Goal: Use online tool/utility

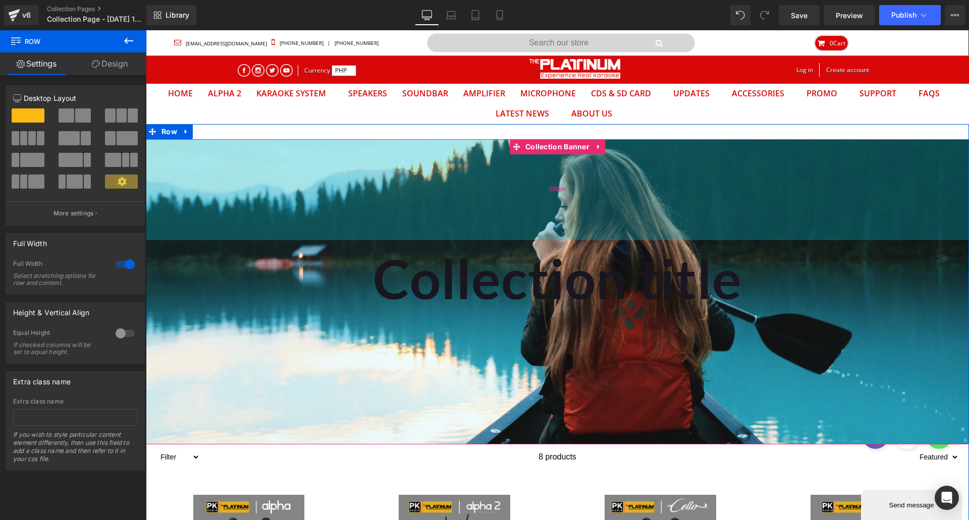
click at [440, 149] on div "200px" at bounding box center [557, 189] width 823 height 101
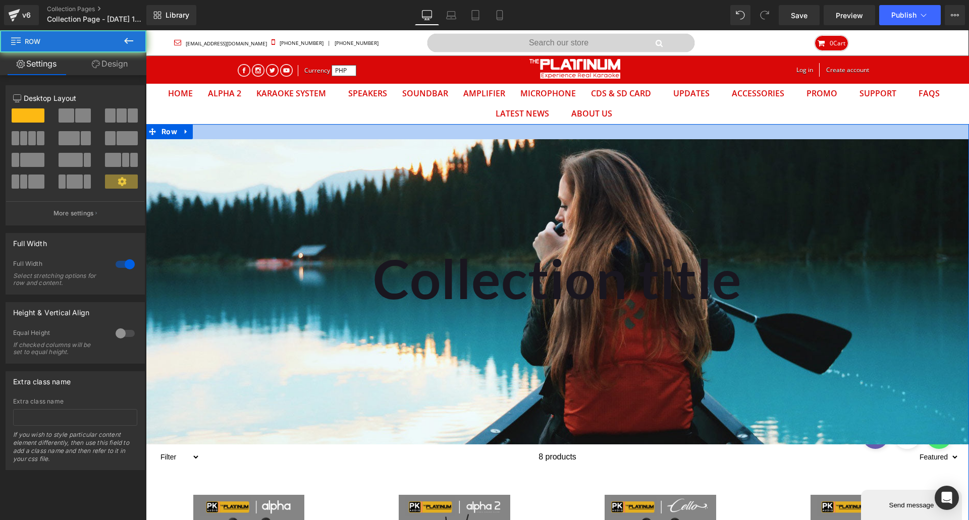
click at [433, 137] on div at bounding box center [557, 131] width 823 height 15
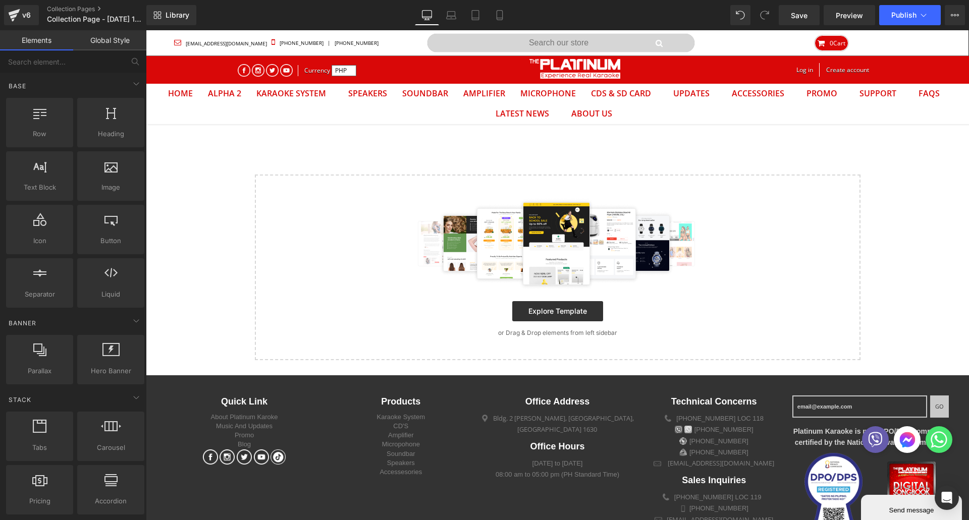
scroll to position [32, 808]
click at [433, 149] on div "Select your layout" at bounding box center [557, 242] width 823 height 236
click at [238, 157] on div "Select your layout" at bounding box center [557, 242] width 823 height 236
click at [293, 160] on div "Select your layout" at bounding box center [557, 242] width 823 height 236
drag, startPoint x: 273, startPoint y: 151, endPoint x: 252, endPoint y: 160, distance: 22.4
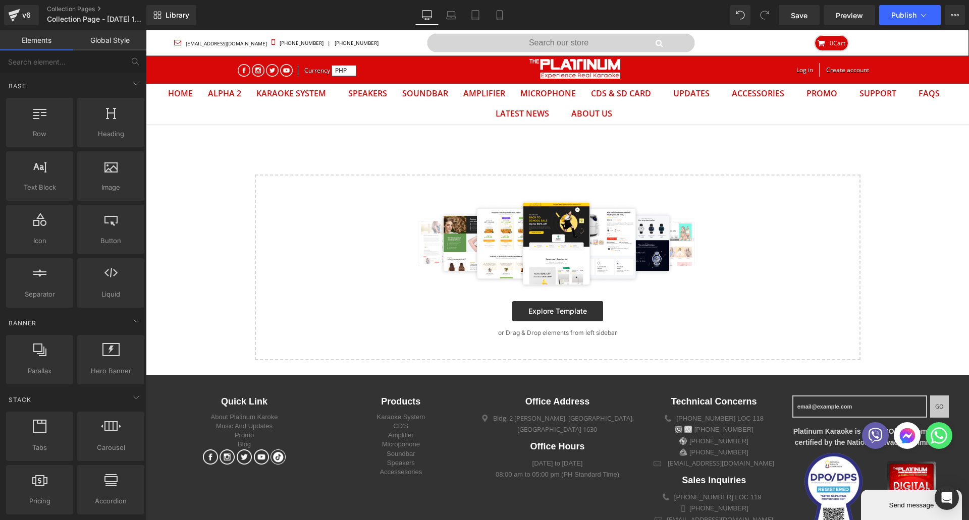
click at [256, 159] on div "Select your layout" at bounding box center [557, 242] width 823 height 236
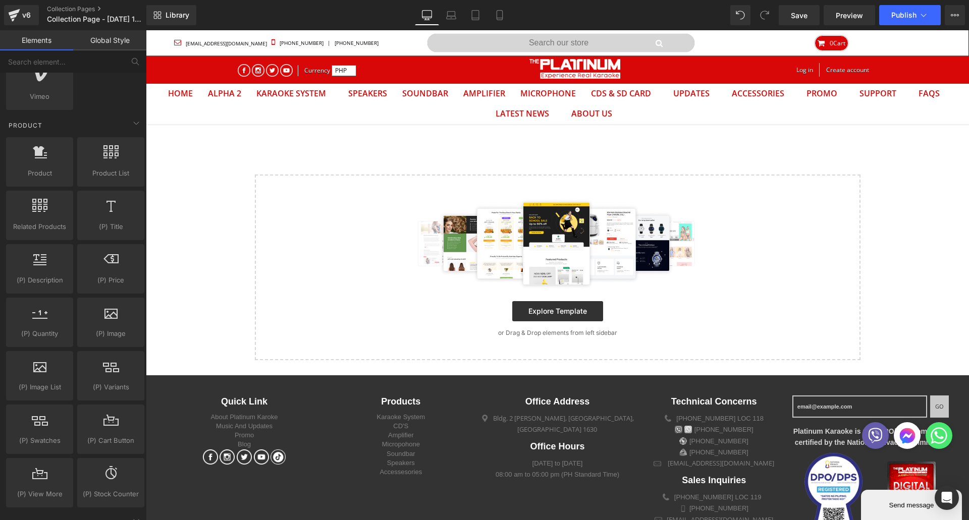
scroll to position [757, 0]
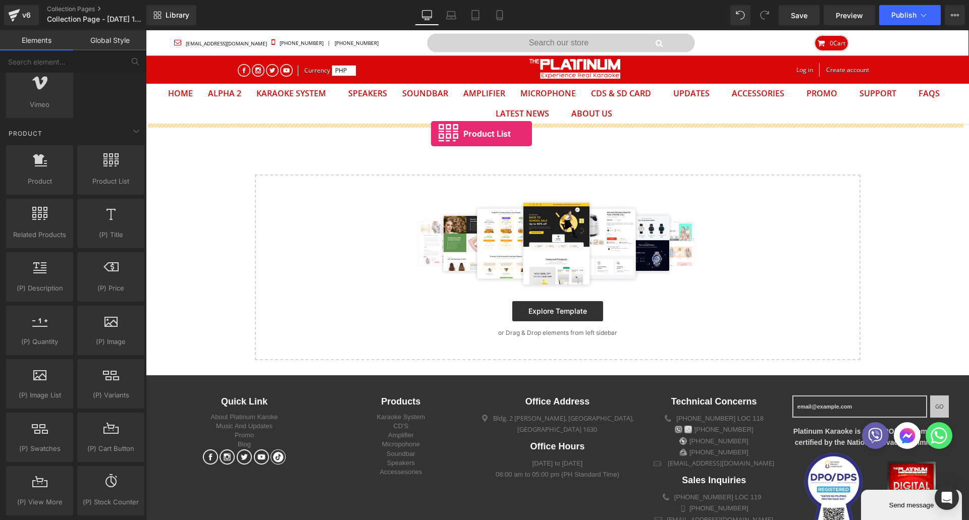
drag, startPoint x: 240, startPoint y: 197, endPoint x: 430, endPoint y: 134, distance: 200.6
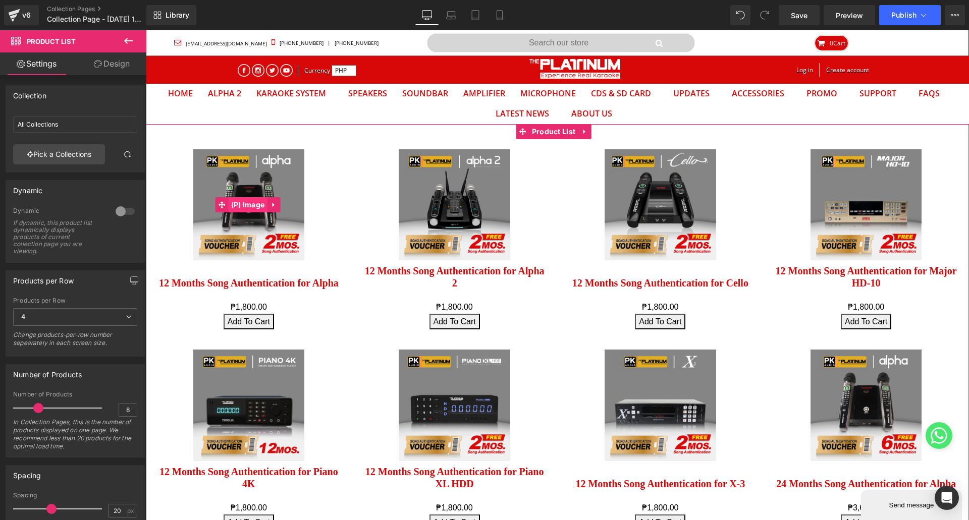
click at [247, 207] on span "(P) Image" at bounding box center [248, 204] width 39 height 15
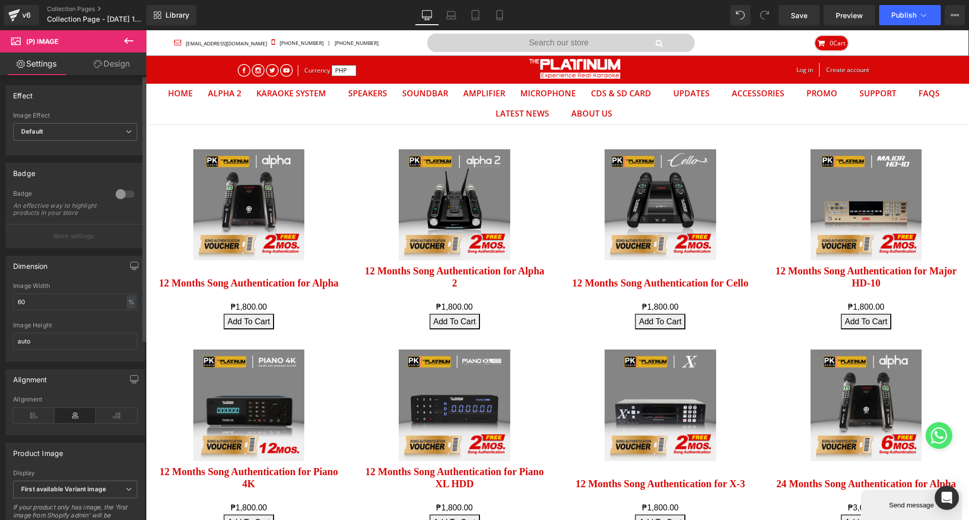
click at [86, 241] on p "More settings" at bounding box center [73, 236] width 40 height 9
click at [129, 187] on div at bounding box center [125, 194] width 24 height 16
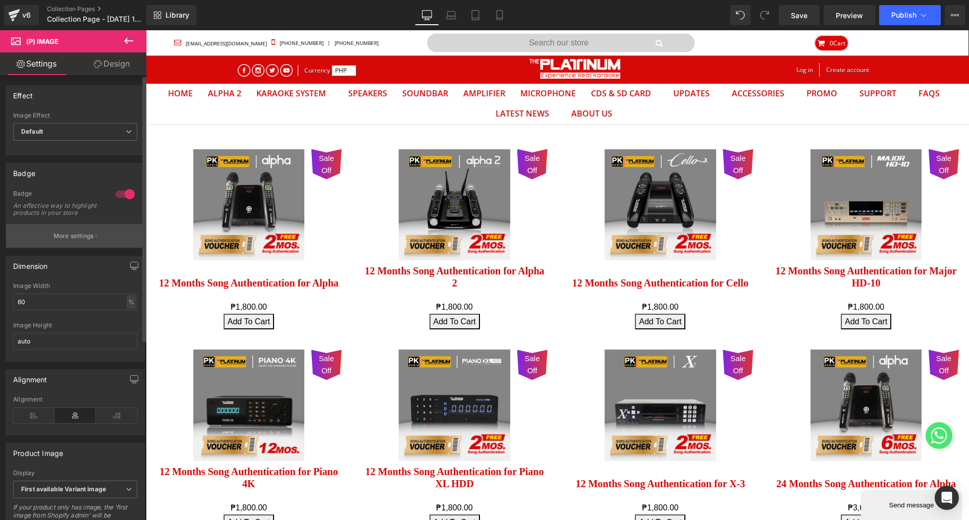
click at [83, 241] on p "More settings" at bounding box center [73, 236] width 40 height 9
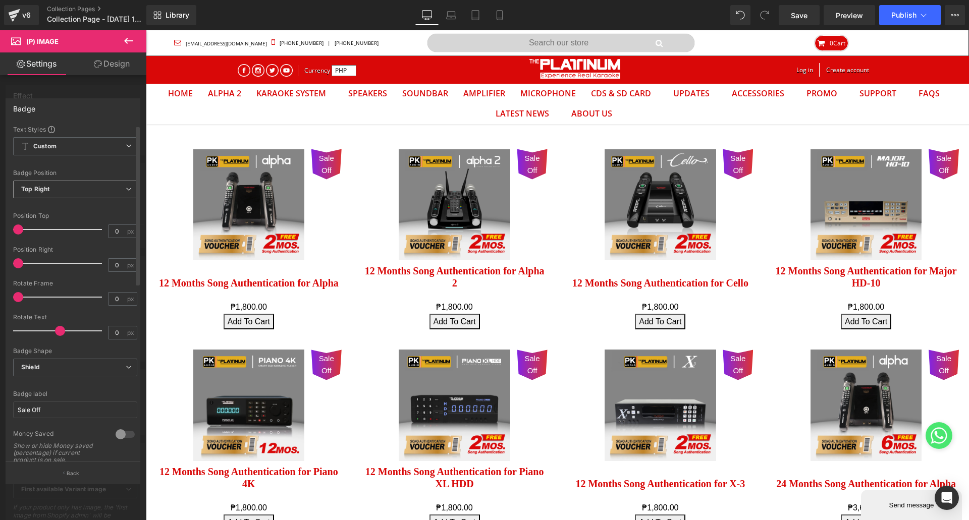
click at [65, 193] on span "Top Right" at bounding box center [75, 190] width 124 height 18
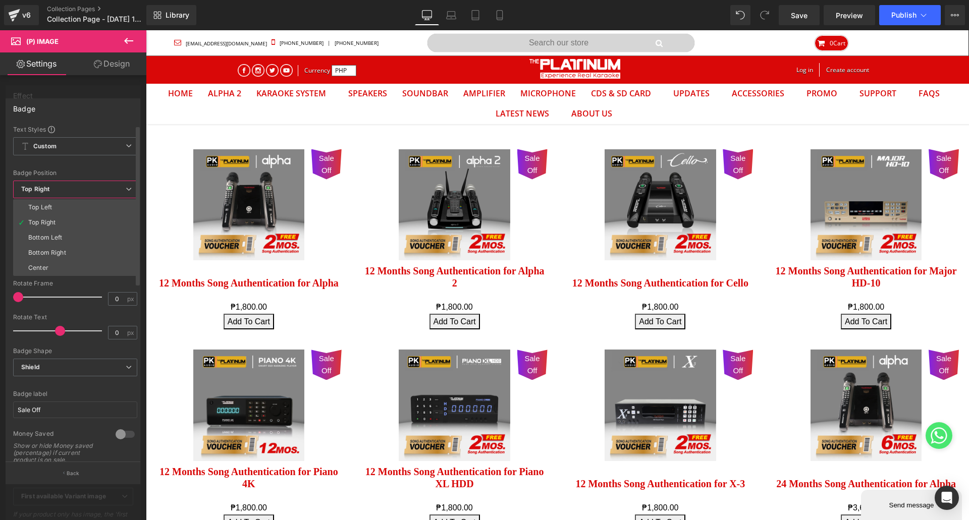
click at [64, 193] on span "Top Right" at bounding box center [75, 190] width 124 height 18
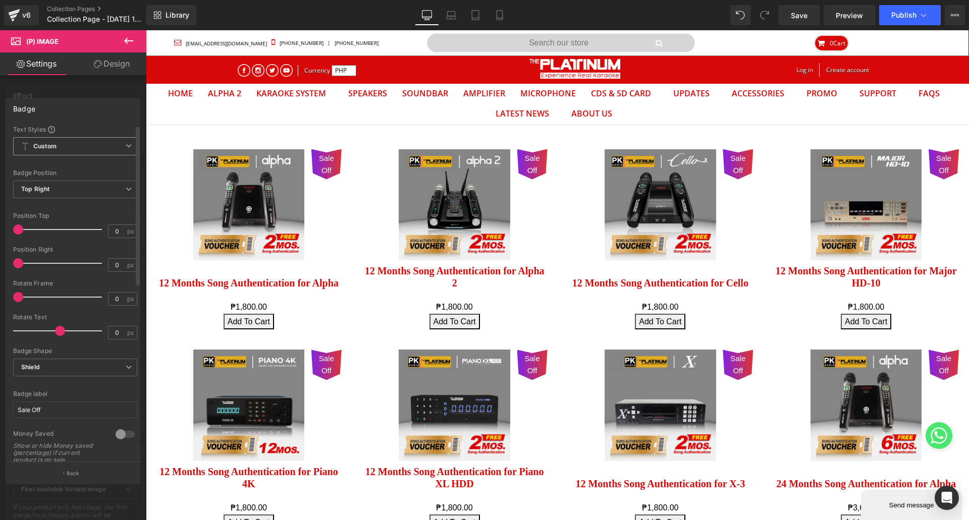
click at [72, 140] on span "Custom Setup Global Style" at bounding box center [75, 146] width 124 height 18
click at [70, 372] on span "Shield" at bounding box center [75, 368] width 124 height 18
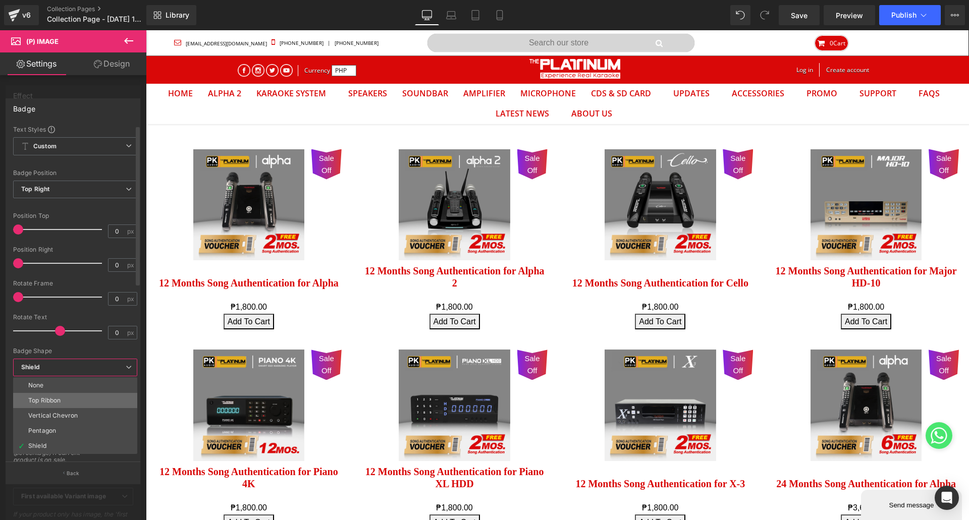
click at [51, 403] on div "Top Ribbon" at bounding box center [44, 400] width 32 height 7
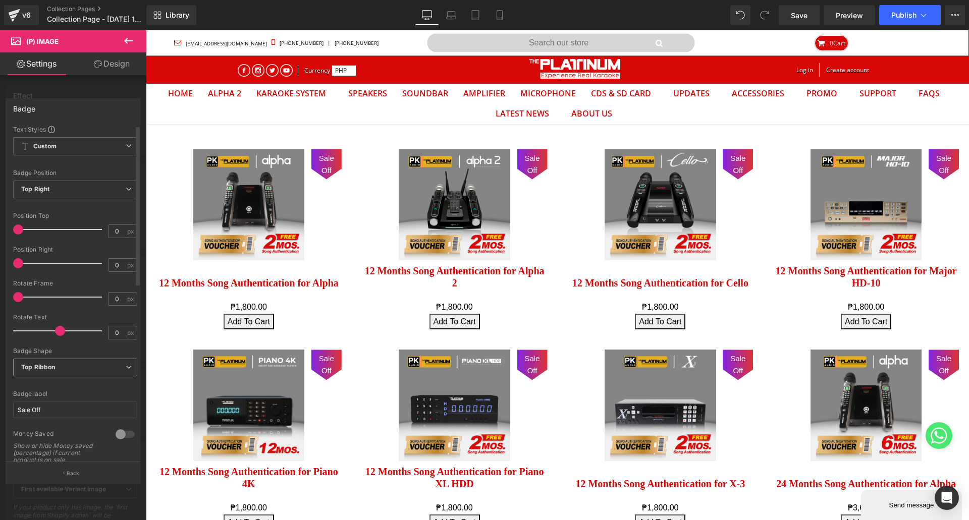
click at [65, 365] on span "Top Ribbon" at bounding box center [75, 368] width 124 height 18
click at [31, 343] on div at bounding box center [75, 344] width 124 height 7
click at [125, 438] on div at bounding box center [125, 434] width 24 height 16
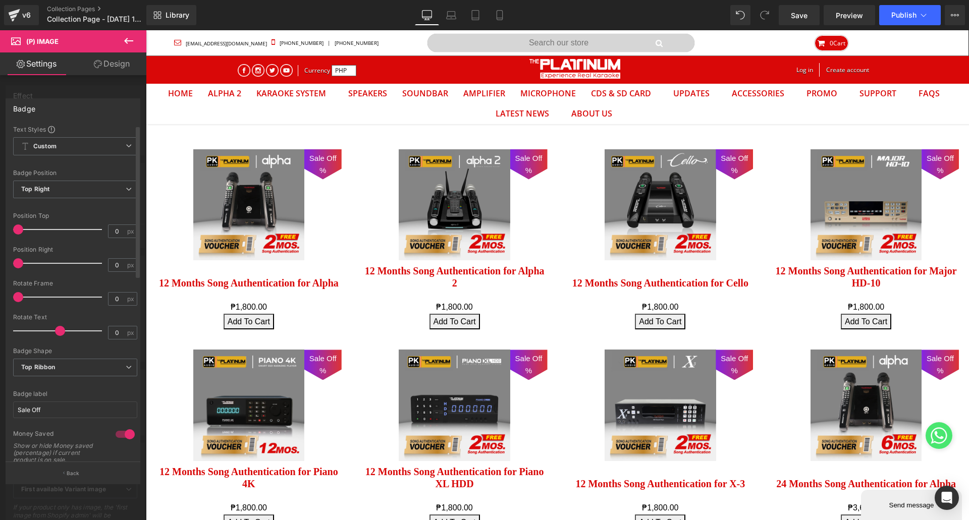
click at [125, 438] on div at bounding box center [125, 434] width 24 height 16
type input "60"
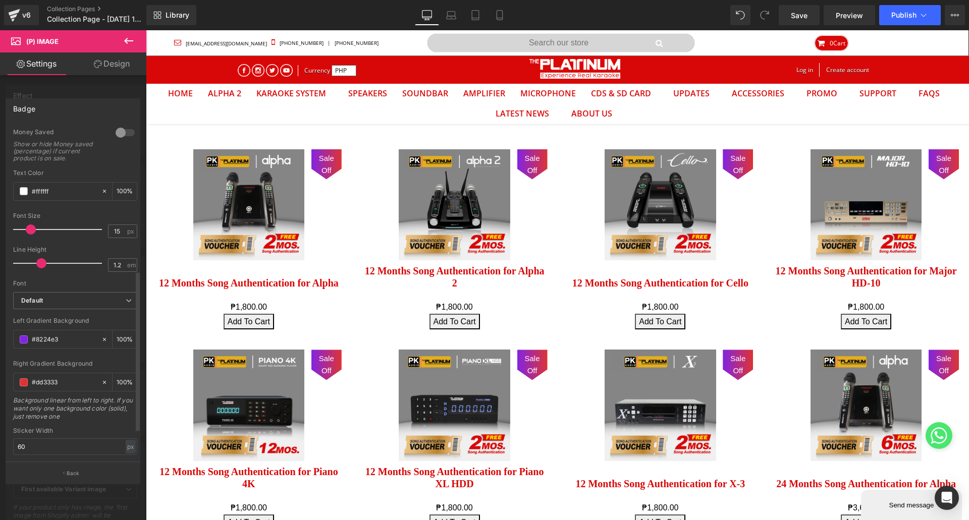
scroll to position [303, 0]
click at [75, 299] on b "Default" at bounding box center [73, 300] width 104 height 9
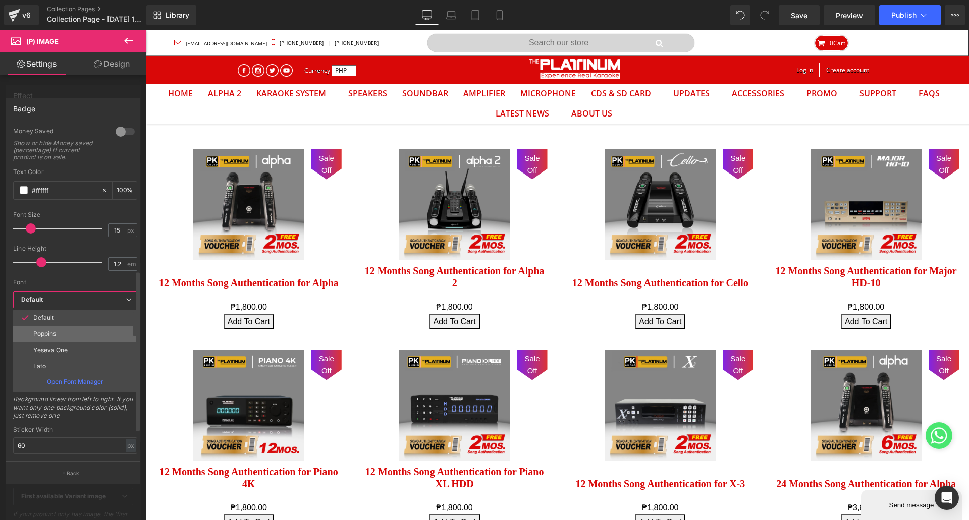
click at [70, 336] on li "Poppins" at bounding box center [77, 334] width 129 height 16
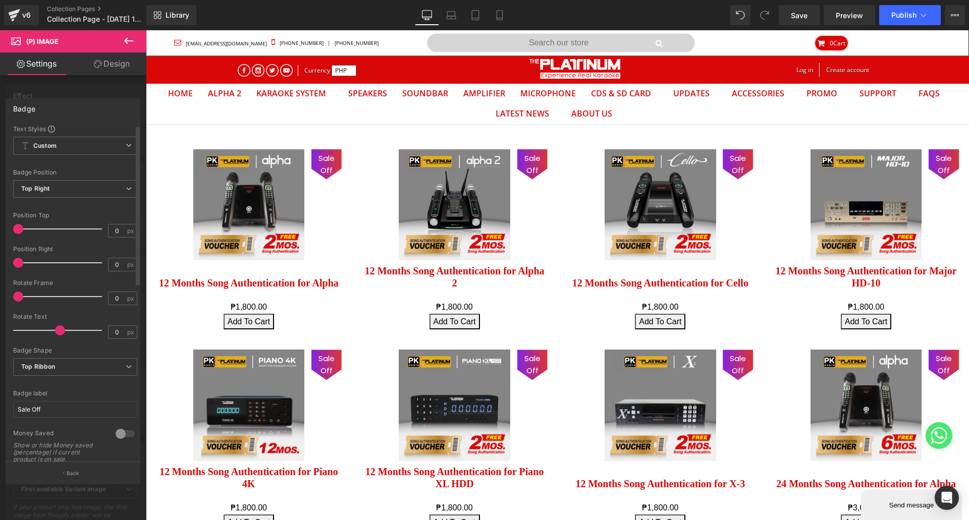
scroll to position [0, 0]
click at [55, 192] on span "Top Right" at bounding box center [75, 190] width 124 height 18
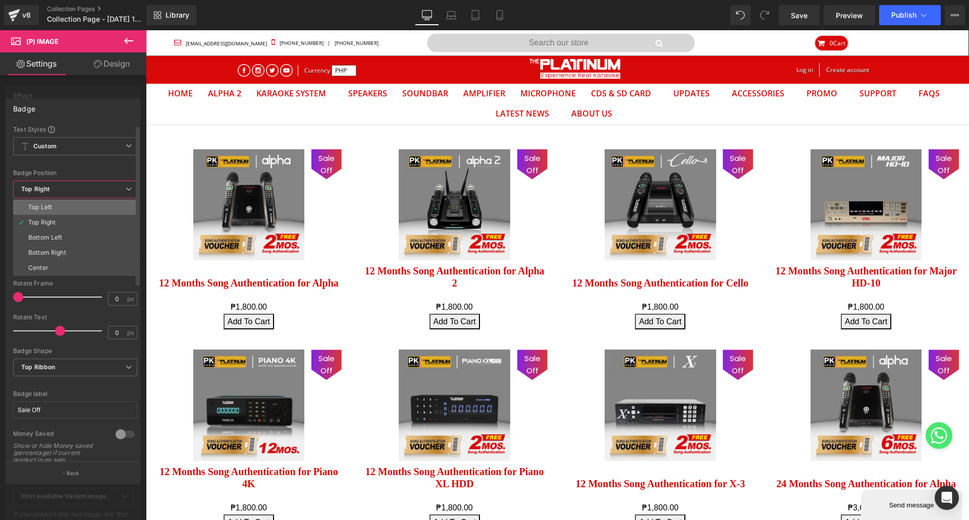
click at [67, 205] on li "Top Left" at bounding box center [75, 207] width 124 height 15
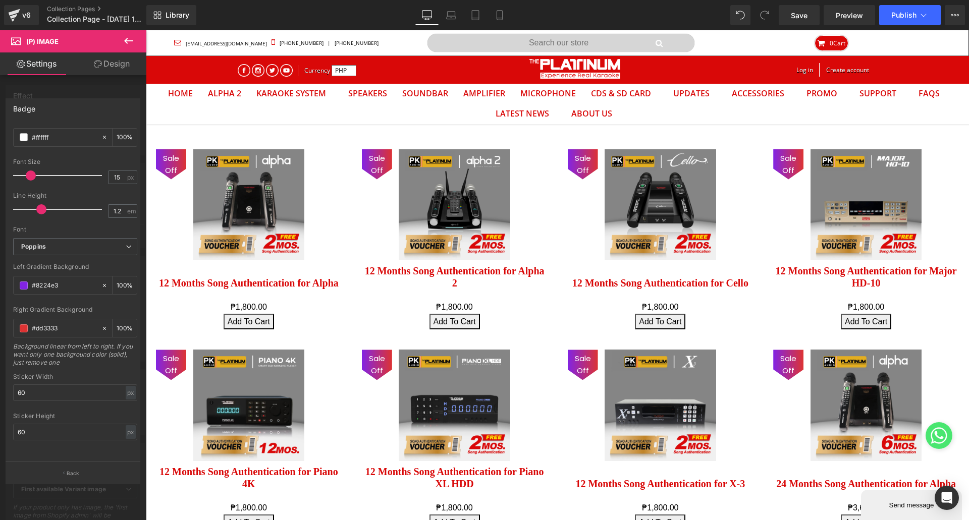
scroll to position [363, 0]
click at [83, 472] on button "Back" at bounding box center [73, 473] width 135 height 23
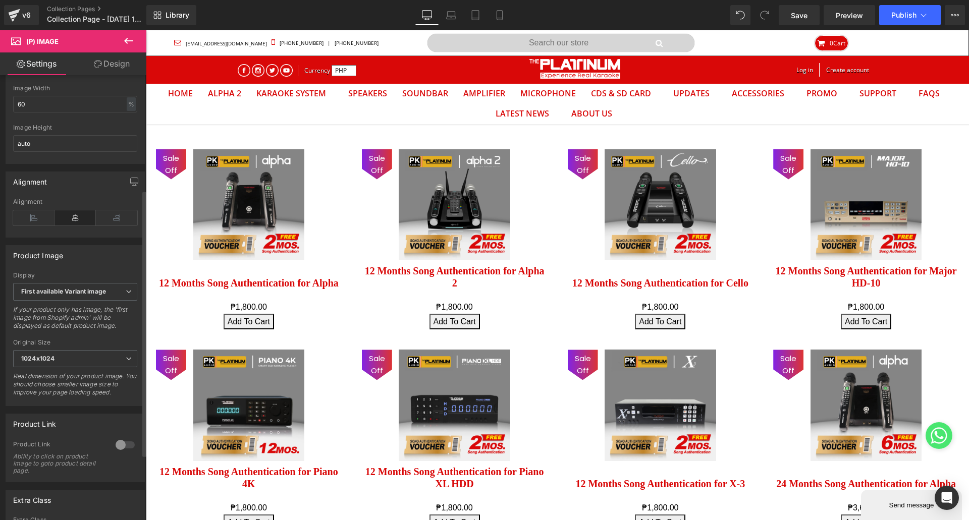
scroll to position [202, 0]
click at [80, 297] on span "First available Variant image" at bounding box center [75, 288] width 124 height 18
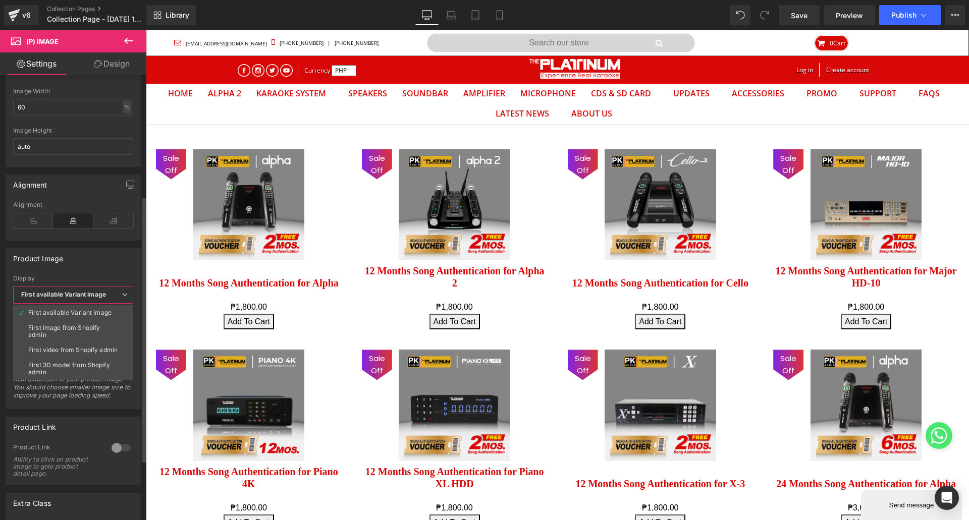
click at [80, 299] on span "First available Variant image" at bounding box center [73, 295] width 120 height 18
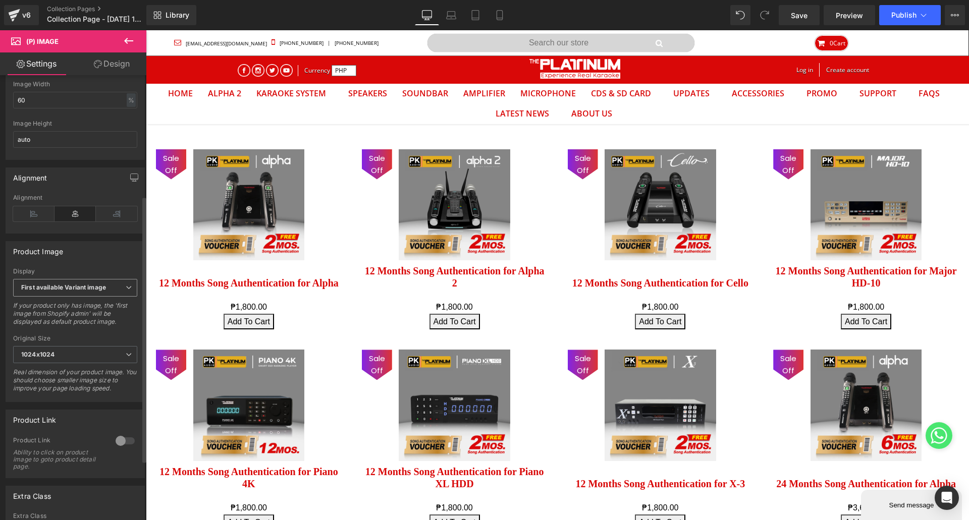
click at [81, 291] on b "First available Variant image" at bounding box center [63, 288] width 85 height 8
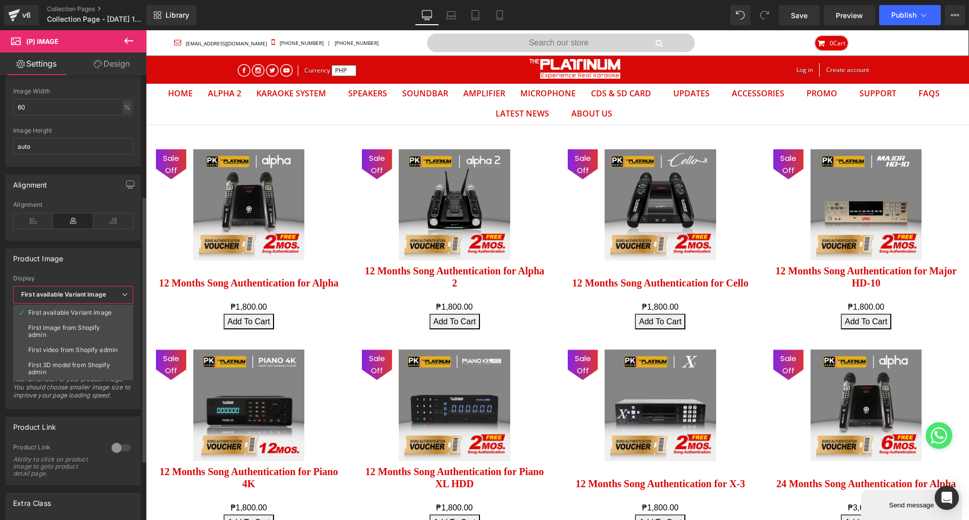
click at [81, 296] on b "First available Variant image" at bounding box center [63, 295] width 85 height 8
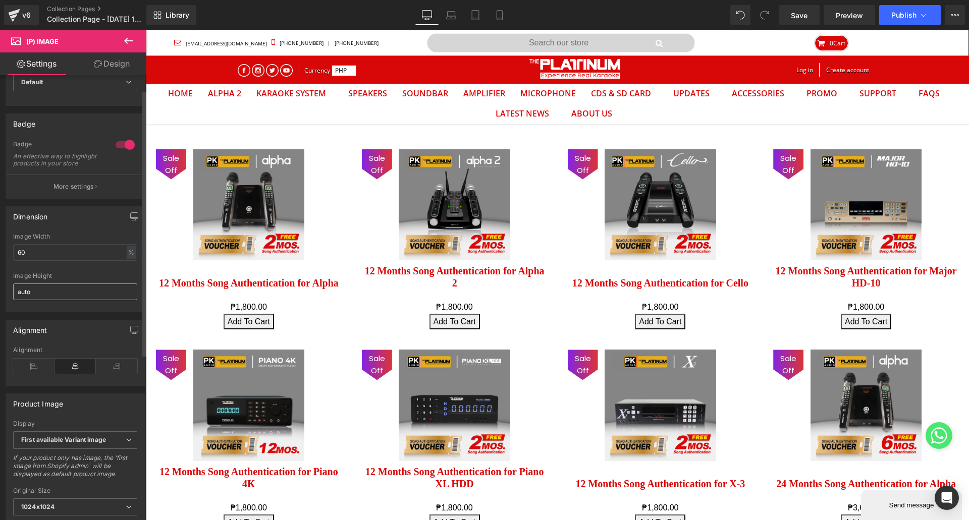
scroll to position [0, 0]
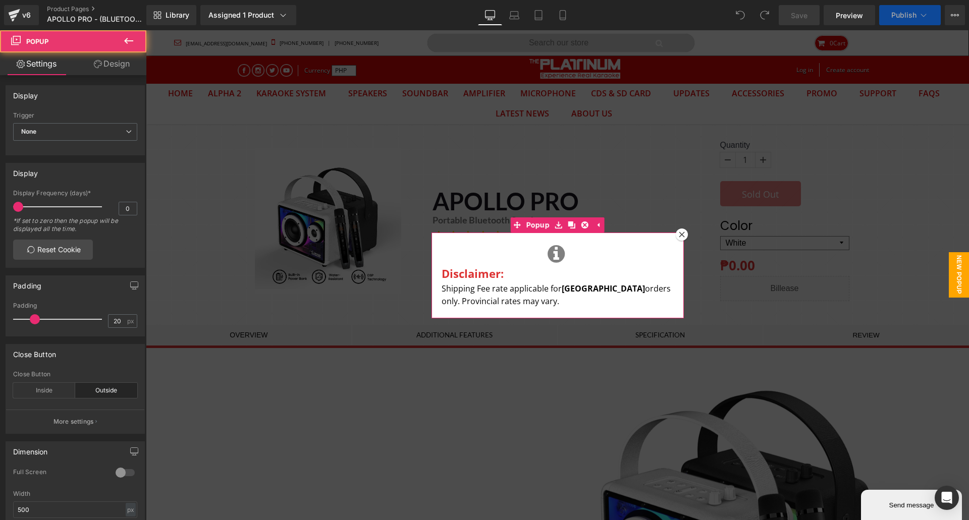
click at [679, 234] on icon at bounding box center [682, 235] width 6 height 6
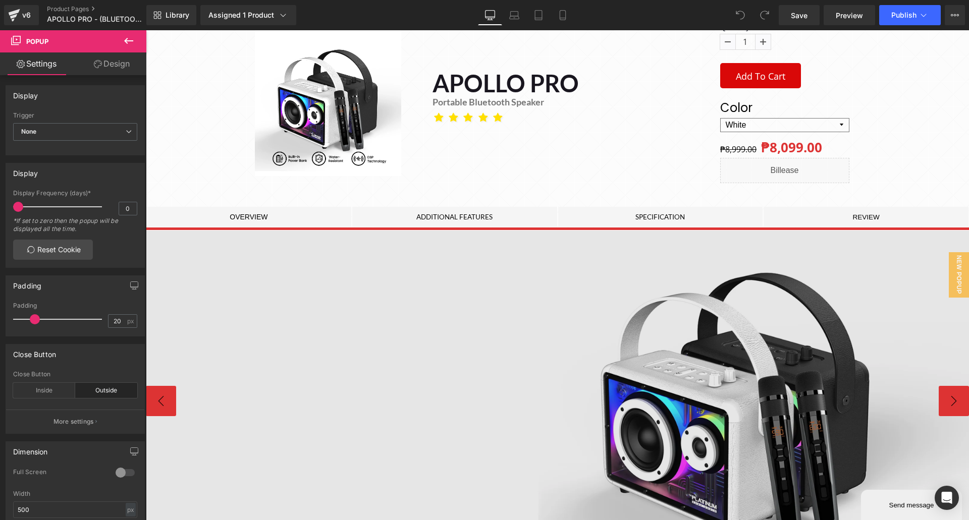
scroll to position [151, 0]
